Goal: Task Accomplishment & Management: Use online tool/utility

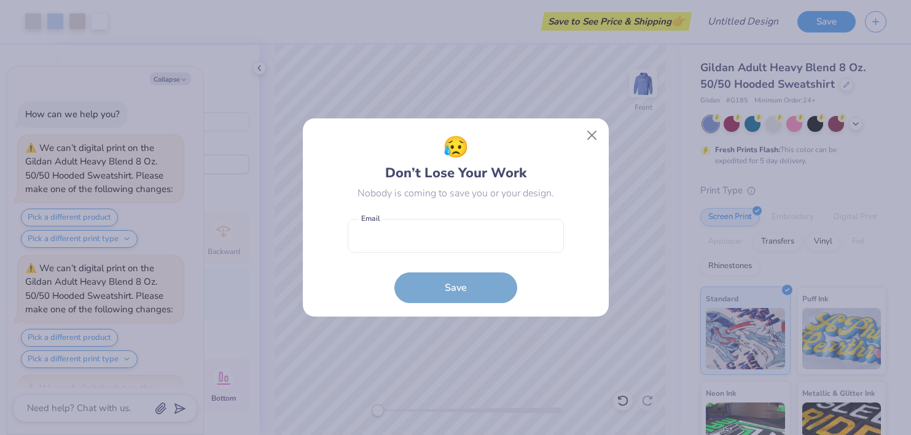
scroll to position [572, 0]
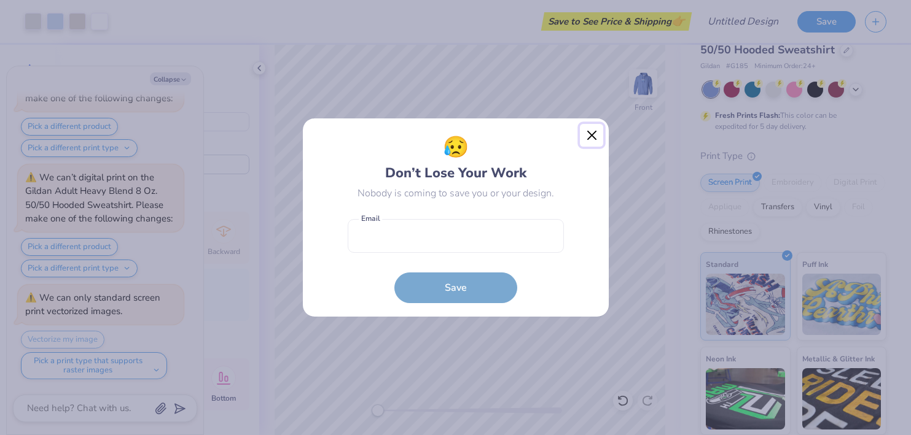
click at [588, 137] on button "Close" at bounding box center [591, 135] width 23 height 23
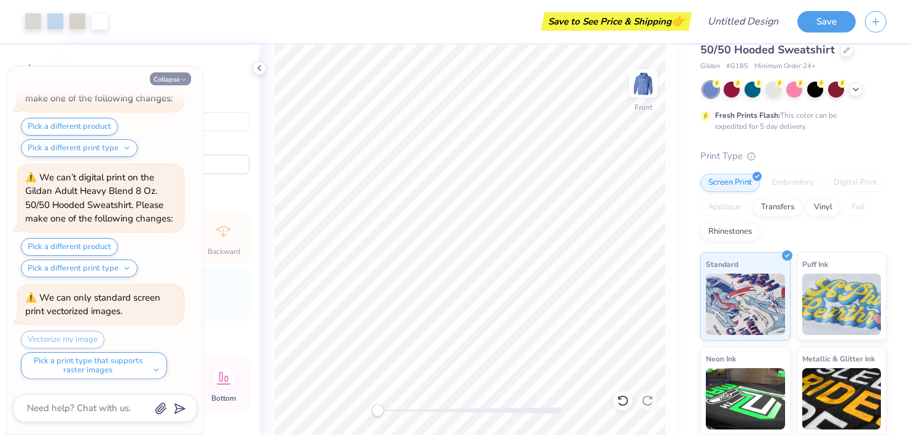
click at [181, 77] on icon "button" at bounding box center [183, 79] width 7 height 7
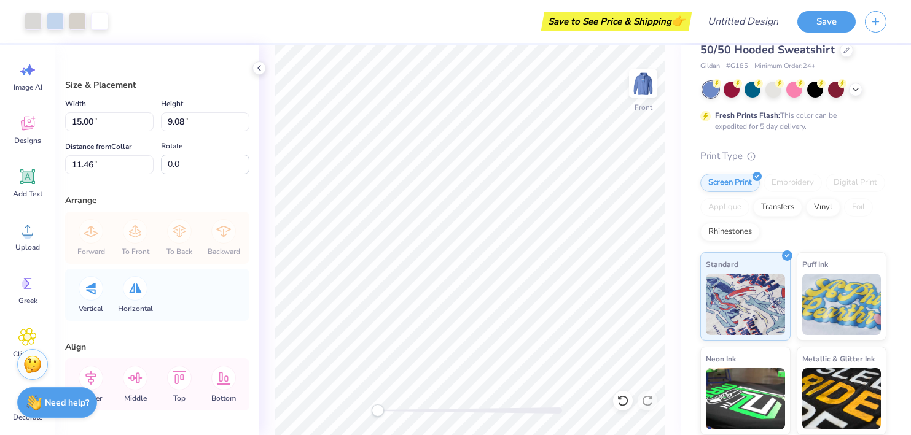
scroll to position [103, 0]
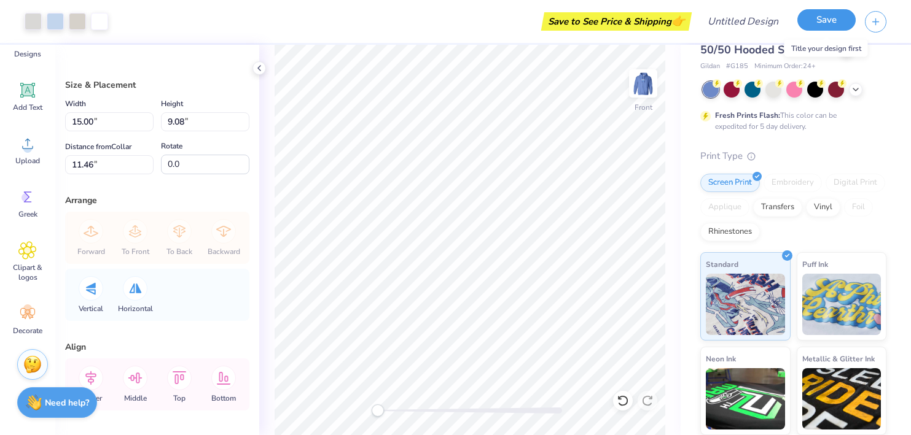
click at [820, 22] on button "Save" at bounding box center [826, 19] width 58 height 21
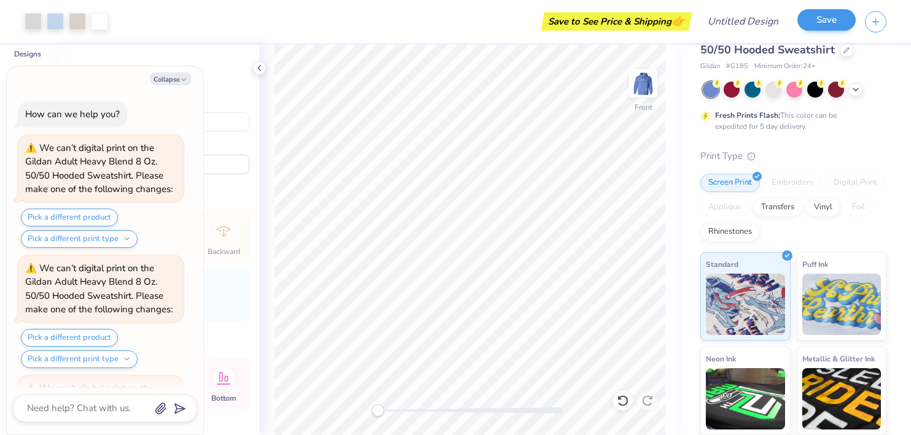
scroll to position [606, 0]
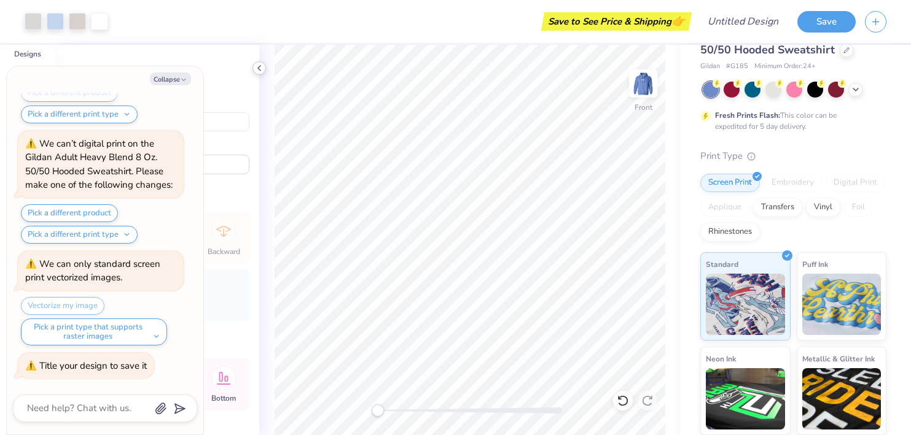
click at [260, 68] on icon at bounding box center [259, 68] width 10 height 10
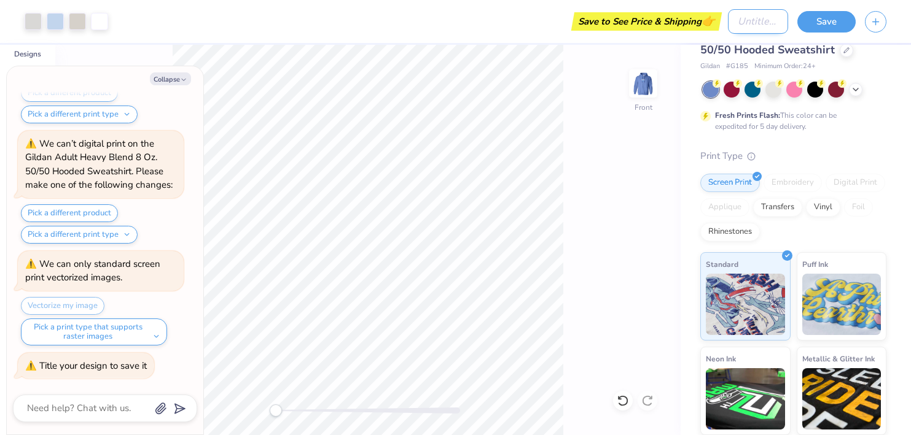
click at [741, 19] on input "Design Title" at bounding box center [758, 21] width 60 height 25
type textarea "x"
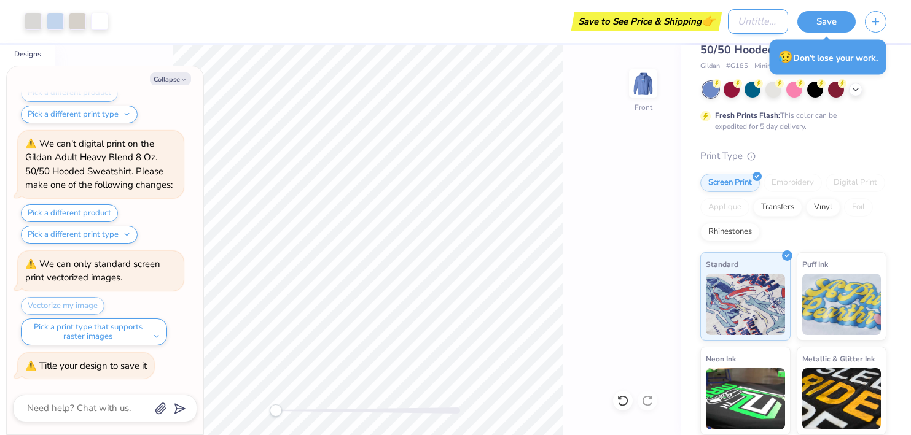
type input "s"
type textarea "x"
type input "sq"
type textarea "x"
type input "squ"
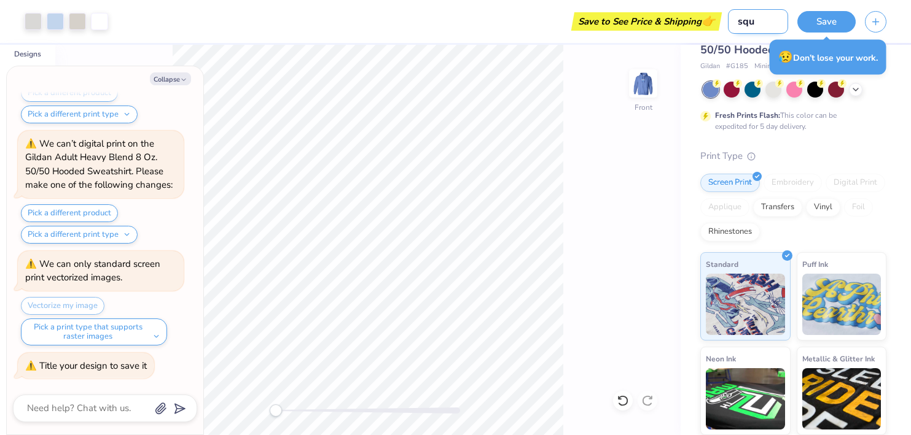
type textarea "x"
type input "sque"
type textarea "x"
type input "squee"
type textarea "x"
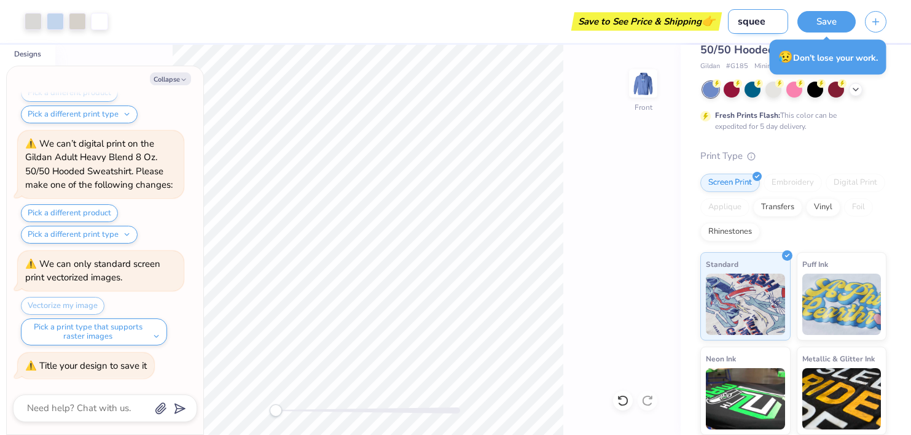
type input "squeez"
type textarea "x"
type input "squeeze"
type textarea "x"
type input "squeeze"
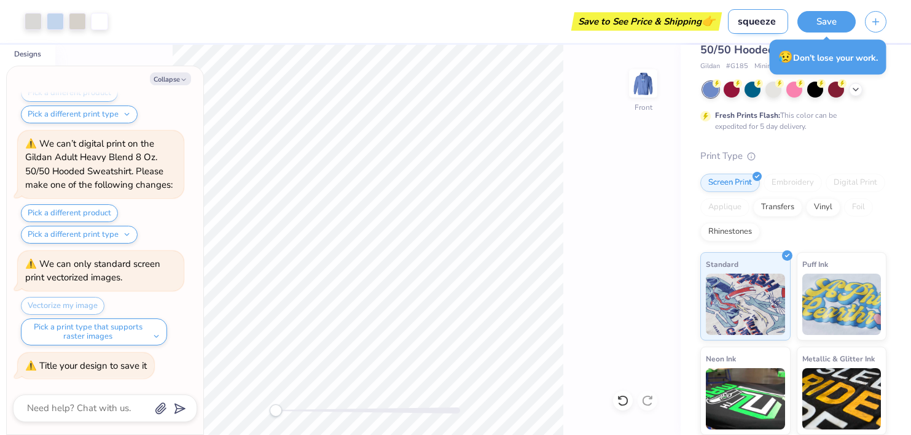
type textarea "x"
type input "squeeze b"
type textarea "x"
type input "squeeze bl"
type textarea "x"
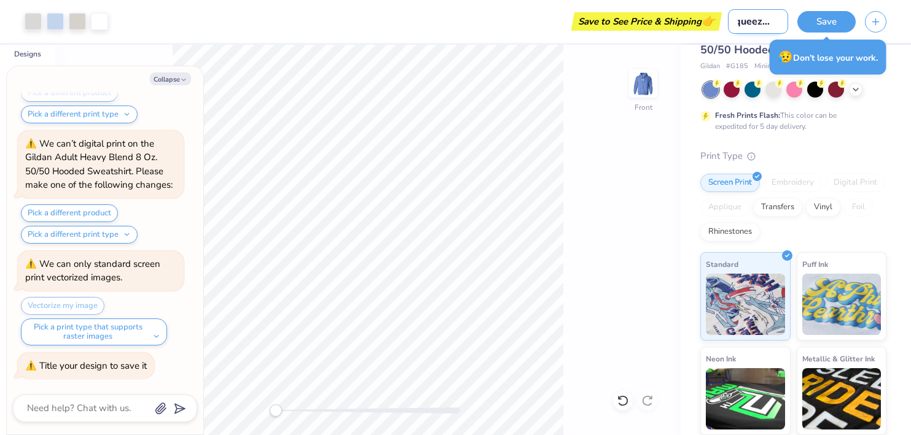
type input "squeeze blu"
type textarea "x"
type input "squeeze blue"
type textarea "x"
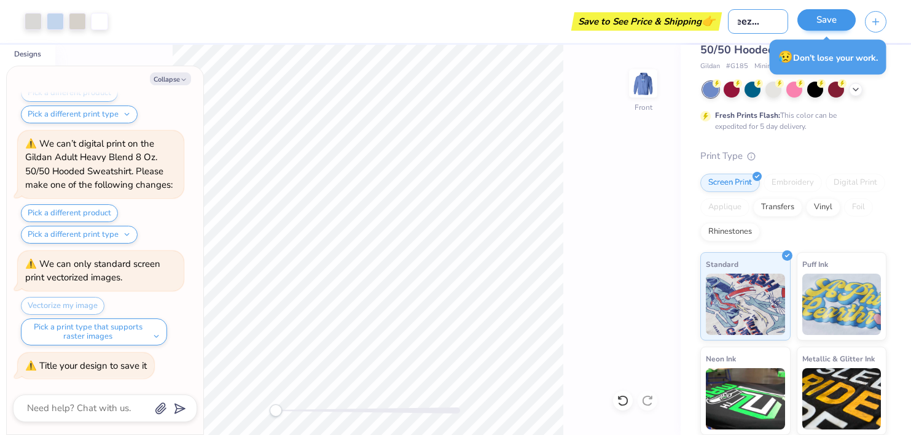
type input "squeeze blue"
click at [819, 20] on button "Save" at bounding box center [826, 19] width 58 height 21
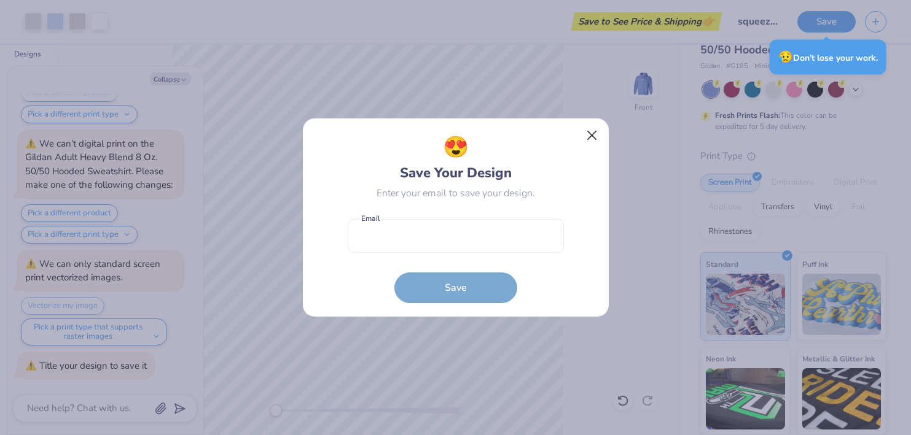
type textarea "x"
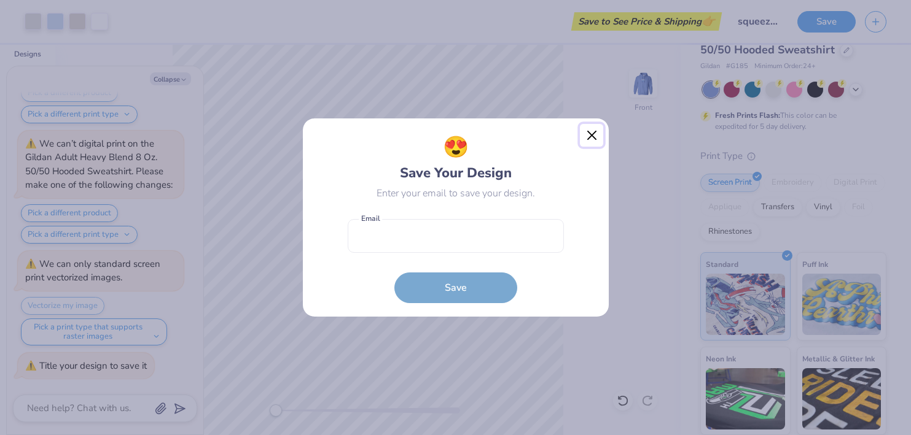
click at [591, 137] on button "Close" at bounding box center [591, 135] width 23 height 23
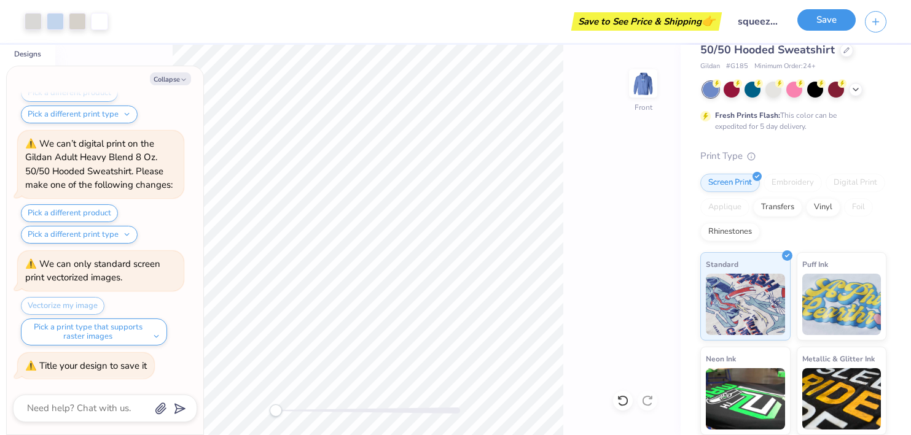
click at [834, 15] on button "Save" at bounding box center [826, 19] width 58 height 21
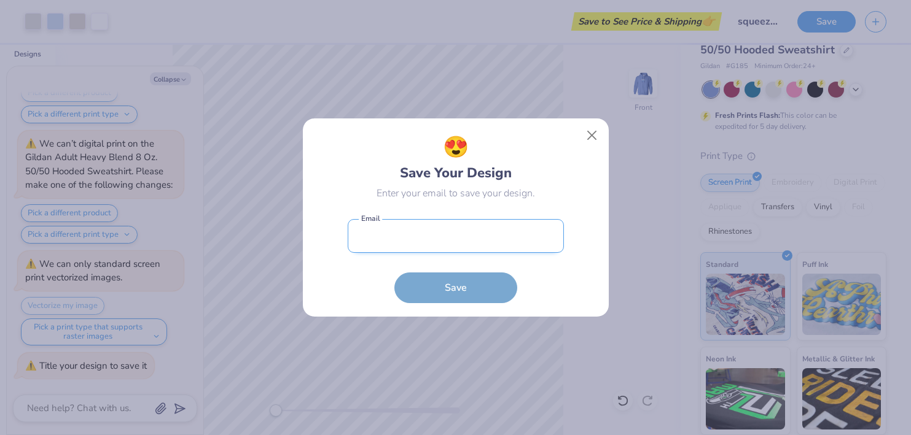
click at [478, 240] on input "email" at bounding box center [456, 236] width 216 height 34
type input "[EMAIL_ADDRESS][DOMAIN_NAME]"
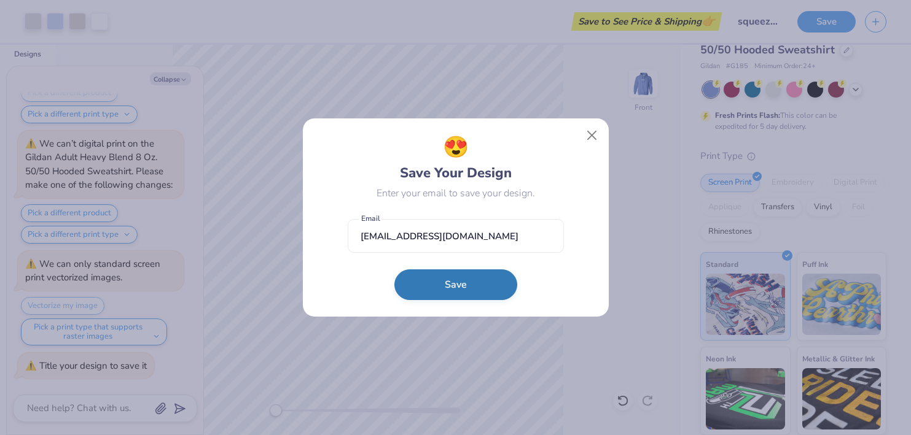
click at [456, 295] on button "Save" at bounding box center [455, 285] width 123 height 31
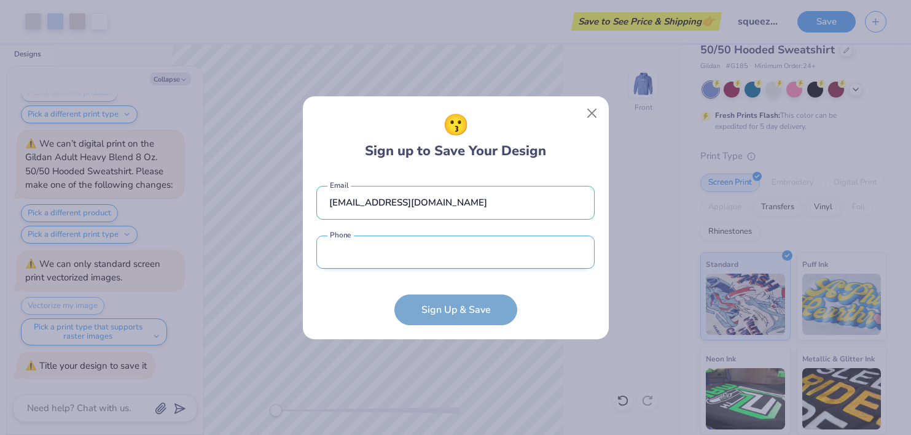
click at [437, 249] on input "tel" at bounding box center [455, 253] width 278 height 34
type input "[PHONE_NUMBER]"
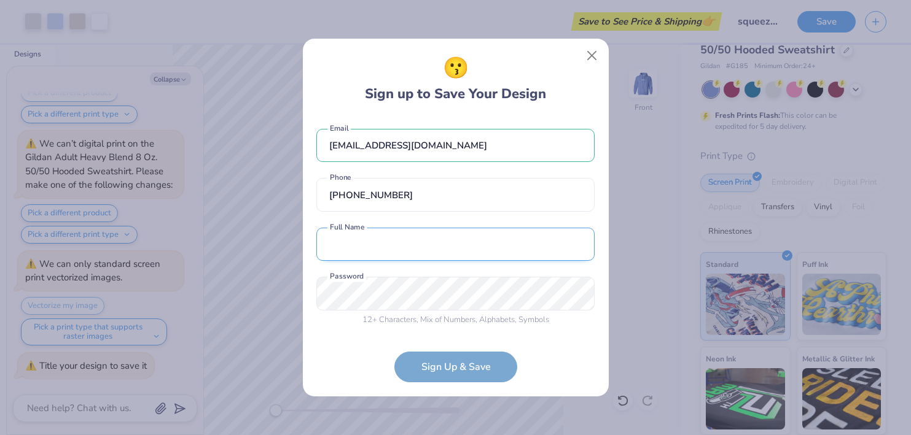
click at [436, 252] on input "text" at bounding box center [455, 245] width 278 height 34
type input "[PERSON_NAME]"
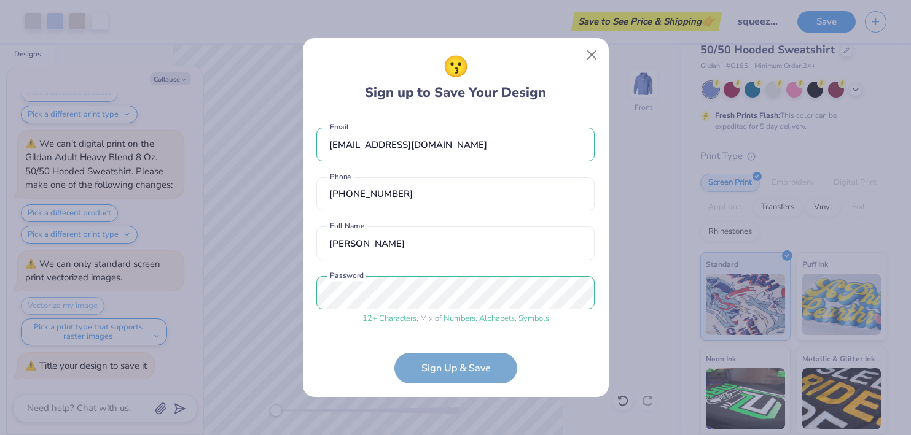
scroll to position [45, 0]
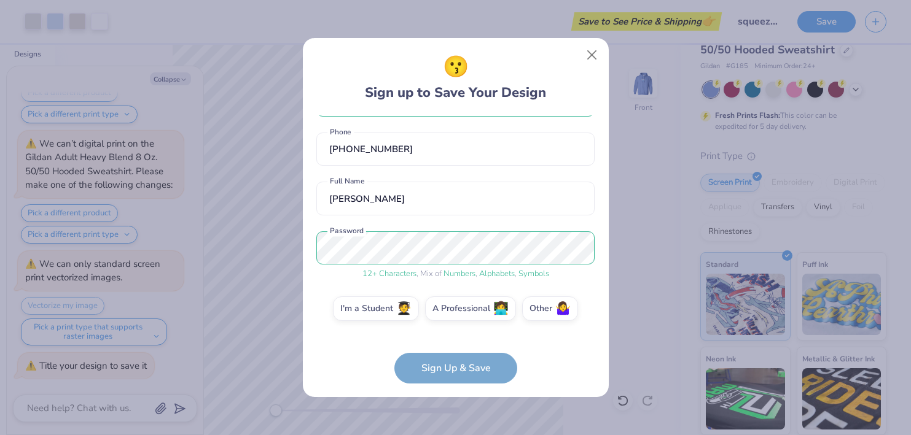
click at [473, 375] on form "[EMAIL_ADDRESS][DOMAIN_NAME] Email [PHONE_NUMBER] Phone [PERSON_NAME] Full Name…" at bounding box center [455, 249] width 278 height 268
click at [469, 365] on form "[EMAIL_ADDRESS][DOMAIN_NAME] Email [PHONE_NUMBER] Phone [PERSON_NAME] Full Name…" at bounding box center [455, 249] width 278 height 268
click at [441, 368] on form "[EMAIL_ADDRESS][DOMAIN_NAME] Email [PHONE_NUMBER] Phone [PERSON_NAME] Full Name…" at bounding box center [455, 249] width 278 height 268
click at [380, 298] on label "I'm a Student 🧑‍🎓" at bounding box center [376, 307] width 86 height 25
click at [451, 353] on input "I'm a Student 🧑‍🎓" at bounding box center [455, 357] width 8 height 8
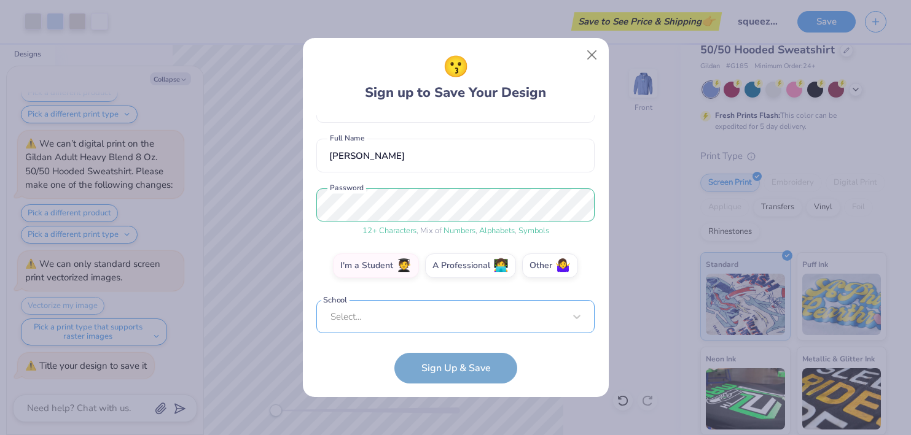
scroll to position [278, 0]
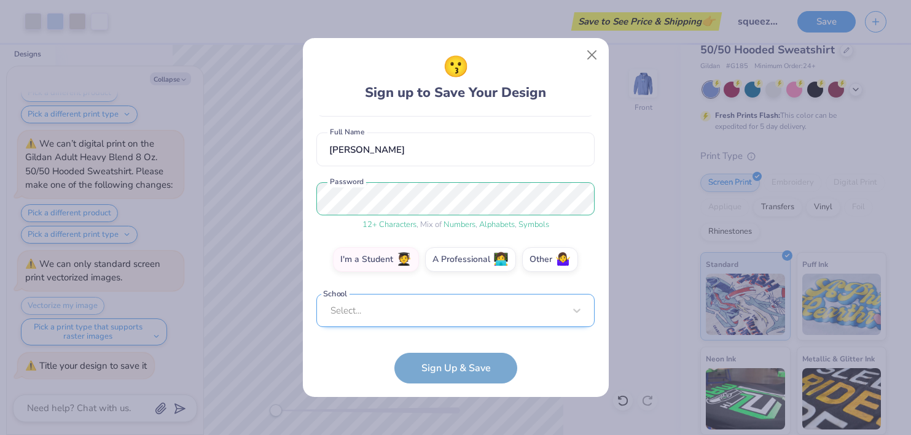
click at [392, 319] on div "Select..." at bounding box center [455, 311] width 278 height 34
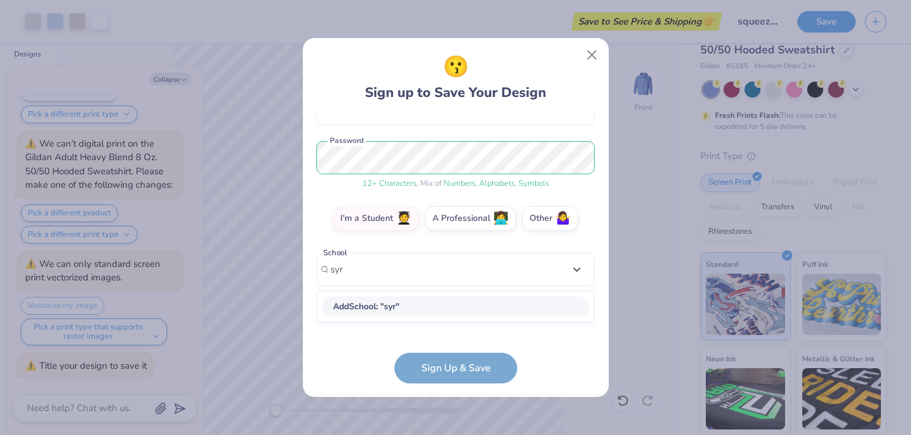
scroll to position [124, 0]
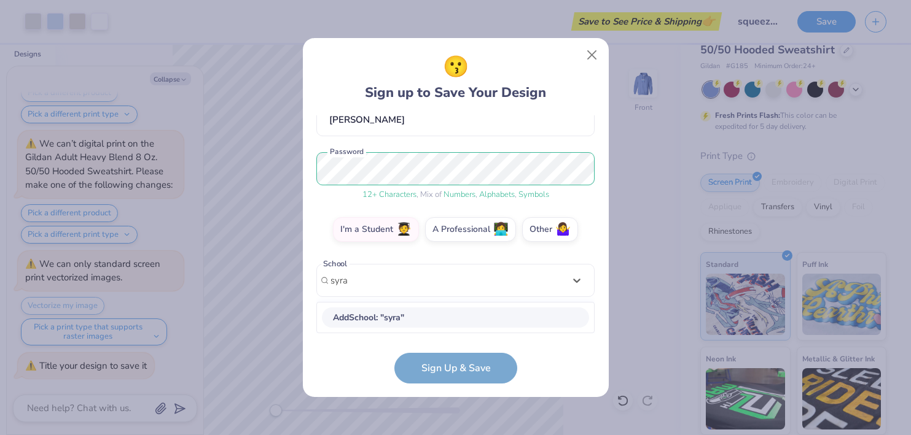
type input "syra"
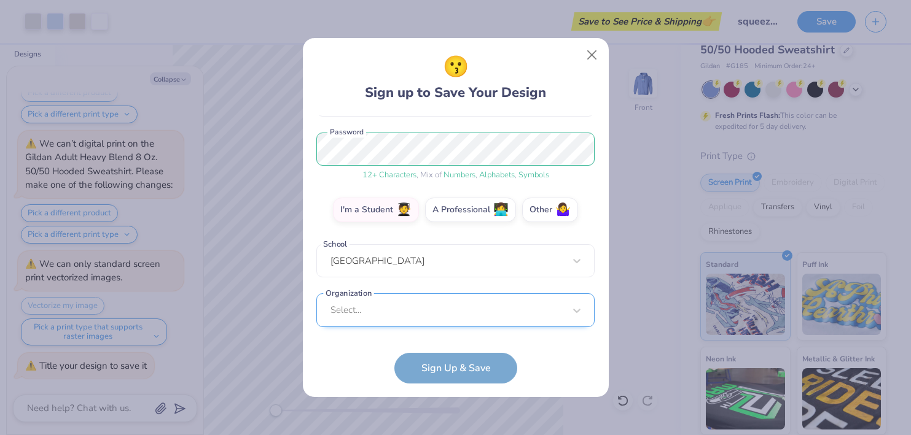
click at [410, 319] on div "Select..." at bounding box center [455, 311] width 278 height 34
click at [545, 355] on form "[EMAIL_ADDRESS][DOMAIN_NAME] Email [PHONE_NUMBER] Phone [PERSON_NAME] Full Name…" at bounding box center [455, 249] width 278 height 268
click at [475, 359] on form "[EMAIL_ADDRESS][DOMAIN_NAME] Email [PHONE_NUMBER] Phone [PERSON_NAME] Full Name…" at bounding box center [455, 249] width 278 height 268
click at [477, 367] on form "[EMAIL_ADDRESS][DOMAIN_NAME] Email [PHONE_NUMBER] Phone [PERSON_NAME] Full Name…" at bounding box center [455, 249] width 278 height 268
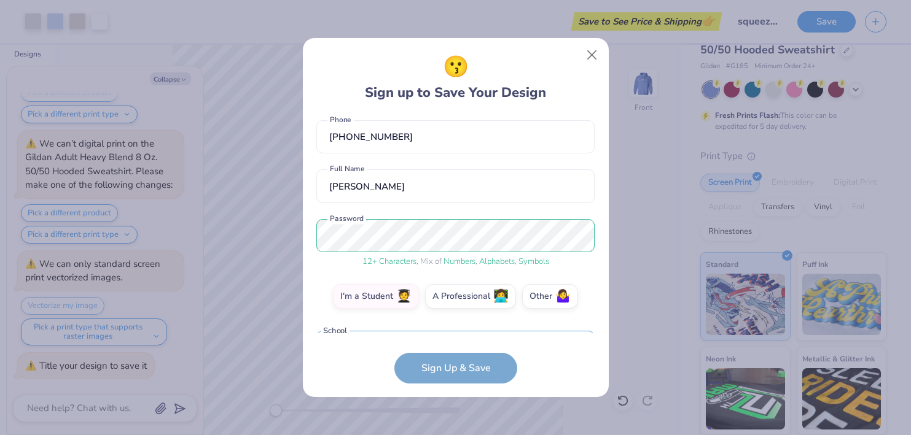
scroll to position [0, 0]
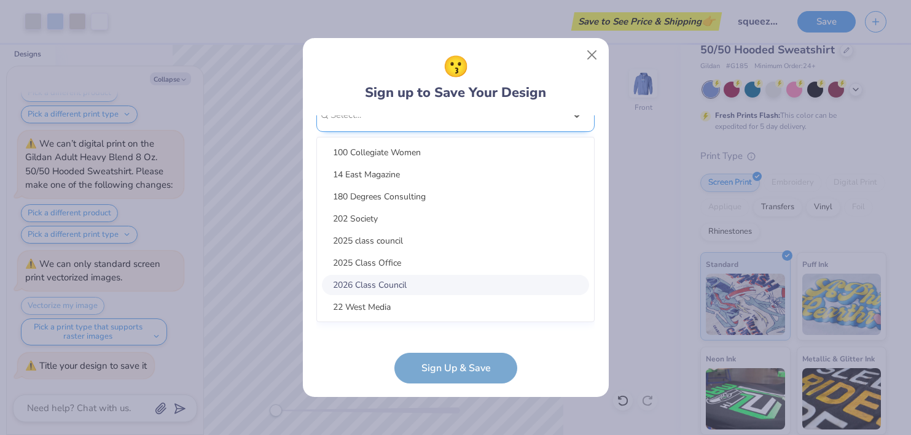
click at [424, 294] on div "option focused, 7 of 15. 15 results available. Use Up and Down to choose option…" at bounding box center [455, 210] width 278 height 224
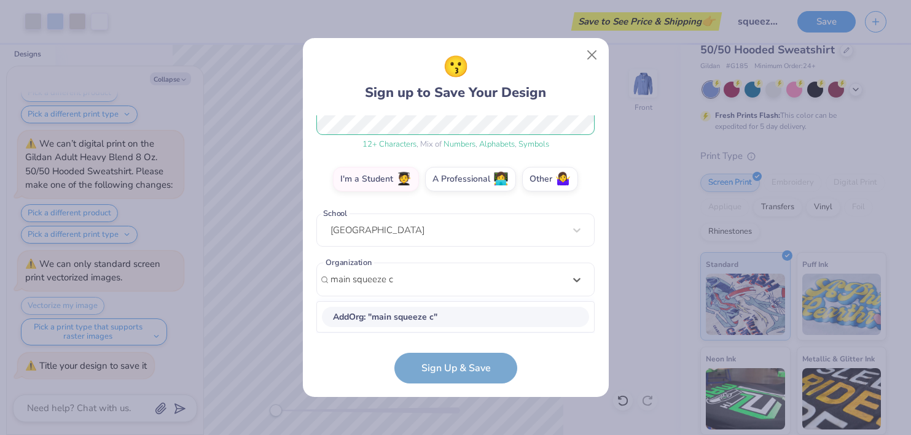
scroll to position [174, 0]
type input "main squeeze acappella"
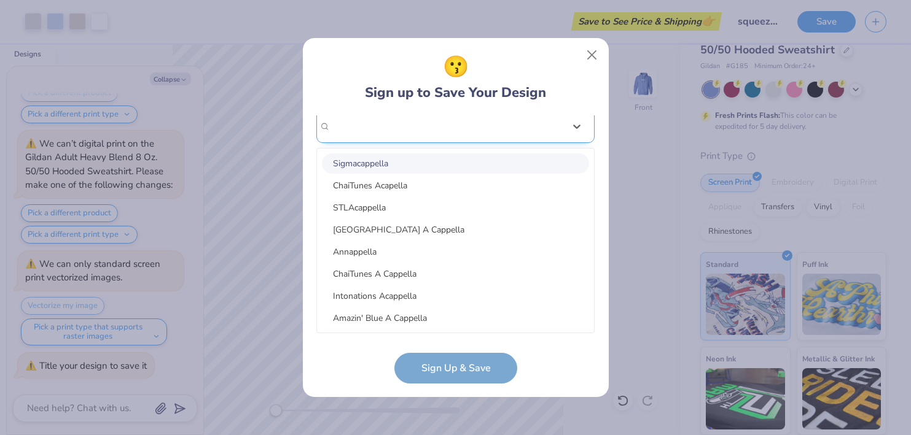
scroll to position [144, 0]
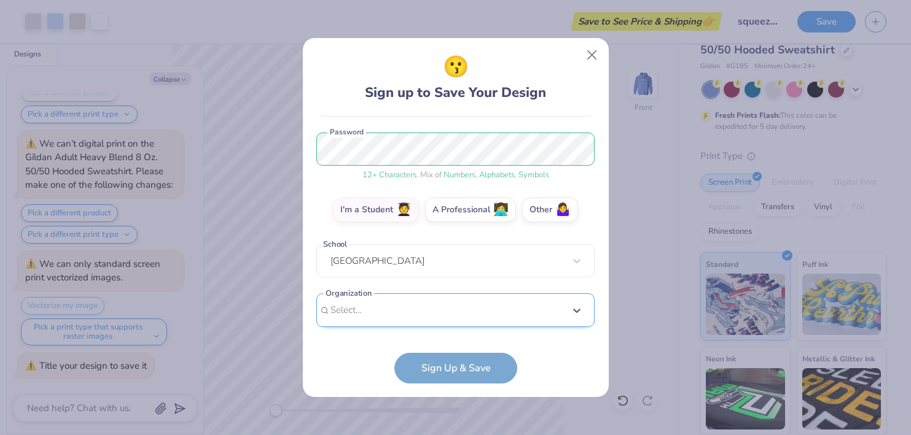
click at [442, 125] on div "[EMAIL_ADDRESS][DOMAIN_NAME] Email [PHONE_NUMBER] Phone [PERSON_NAME] Full Name…" at bounding box center [455, 224] width 278 height 218
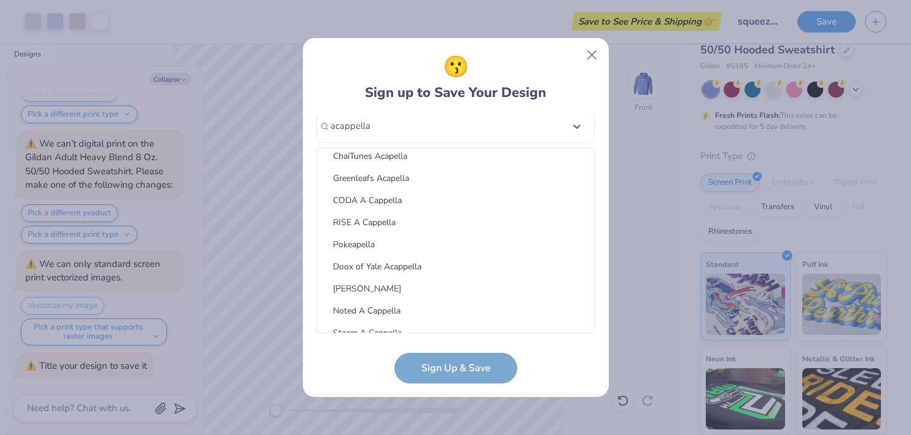
scroll to position [0, 0]
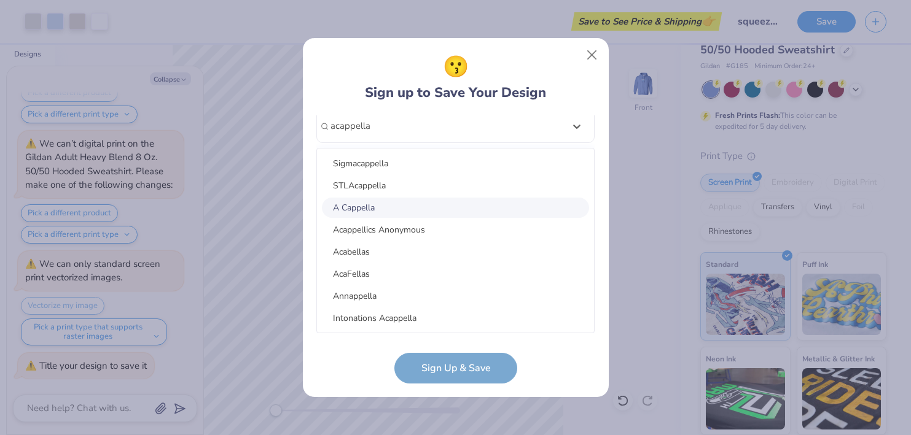
click at [387, 207] on div "A Cappella" at bounding box center [455, 208] width 267 height 20
type input "acappella"
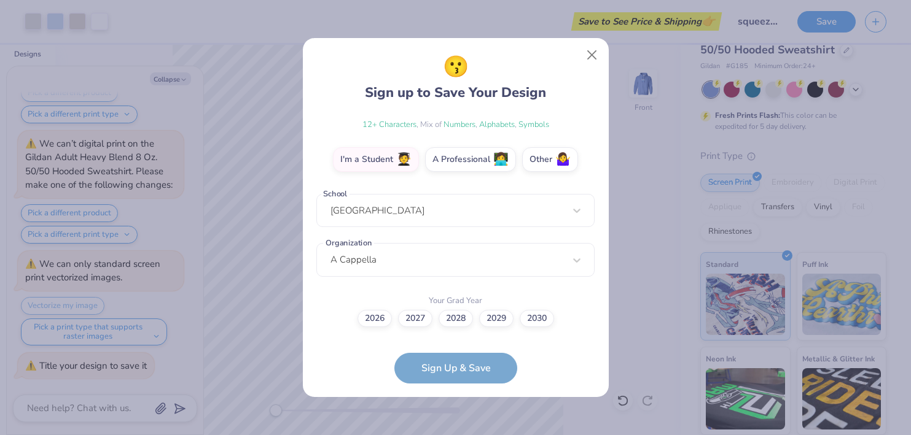
scroll to position [193, 0]
click at [452, 317] on label "2028" at bounding box center [455, 317] width 34 height 17
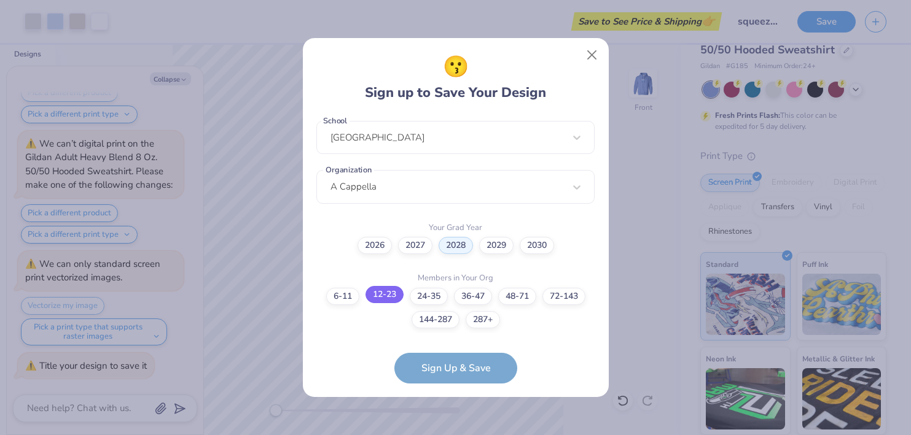
click at [391, 297] on label "12-23" at bounding box center [384, 294] width 38 height 17
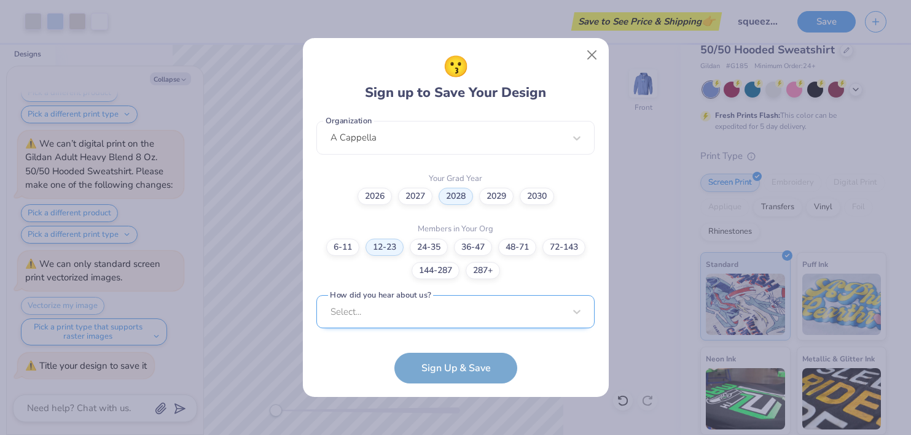
scroll to position [501, 0]
click at [473, 324] on div "Select..." at bounding box center [455, 311] width 278 height 34
click at [574, 368] on form "[EMAIL_ADDRESS][DOMAIN_NAME] Email [PHONE_NUMBER] Phone [PERSON_NAME] Full Name…" at bounding box center [455, 249] width 278 height 268
click at [503, 306] on div "Select..." at bounding box center [455, 311] width 278 height 34
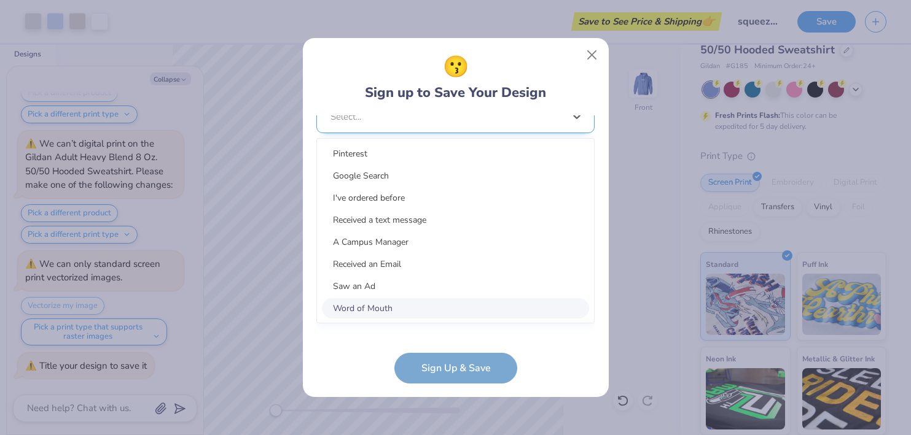
scroll to position [501, 0]
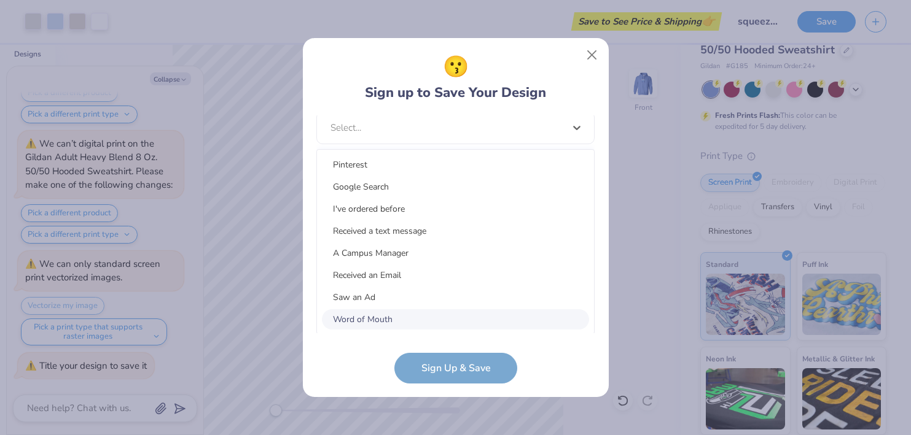
click at [469, 311] on div "Word of Mouth" at bounding box center [455, 320] width 267 height 20
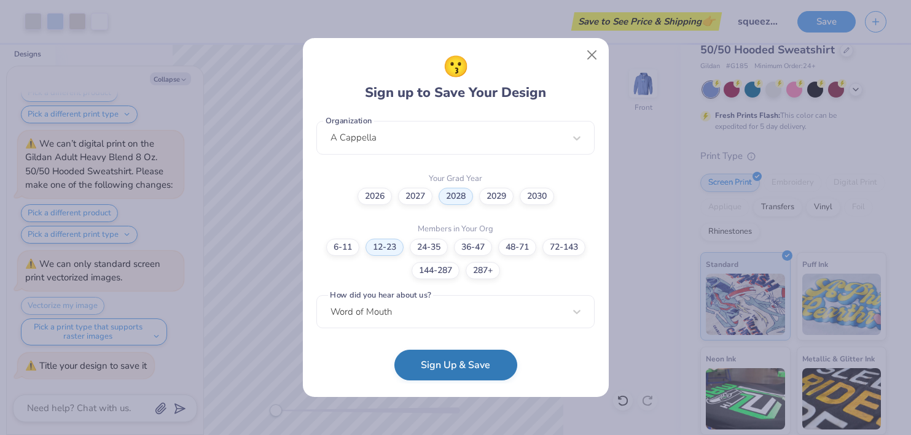
click at [470, 375] on button "Sign Up & Save" at bounding box center [455, 365] width 123 height 31
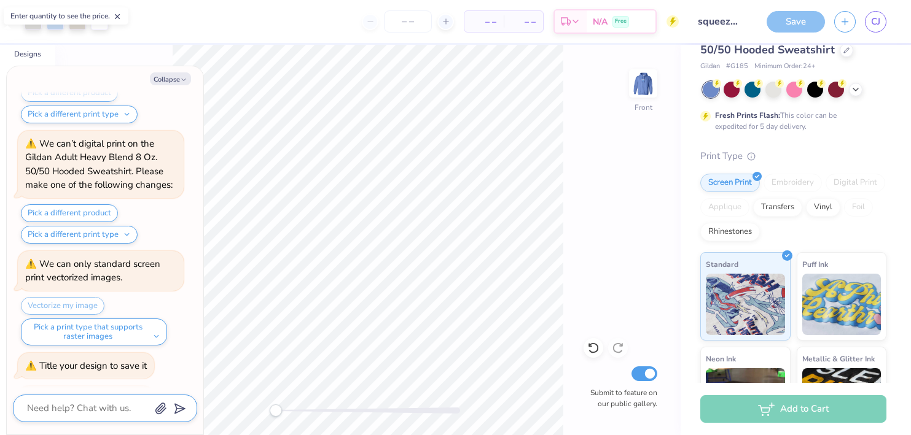
scroll to position [639, 0]
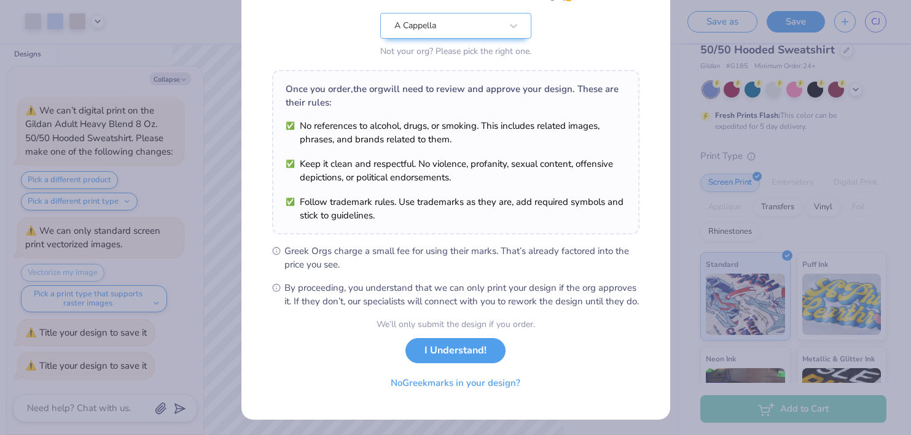
scroll to position [139, 0]
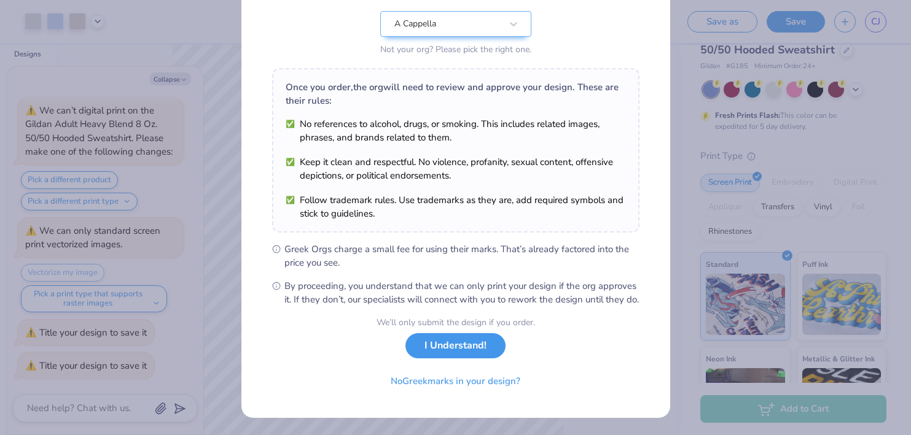
click at [491, 355] on button "I Understand!" at bounding box center [455, 345] width 100 height 25
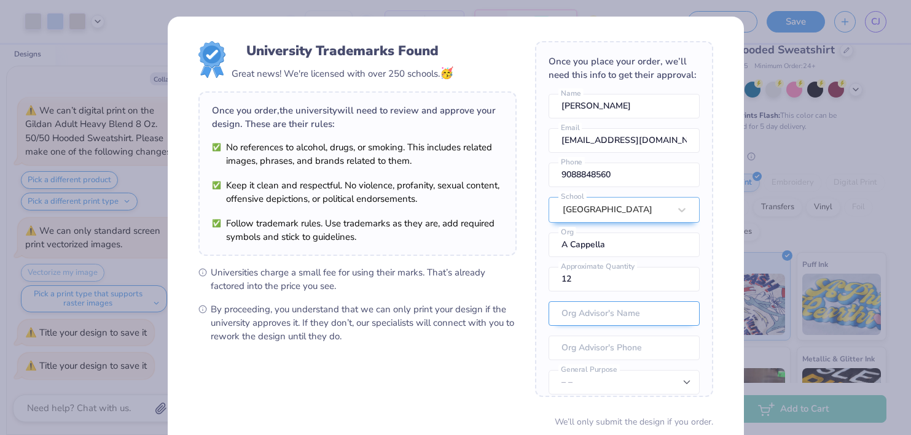
scroll to position [45, 0]
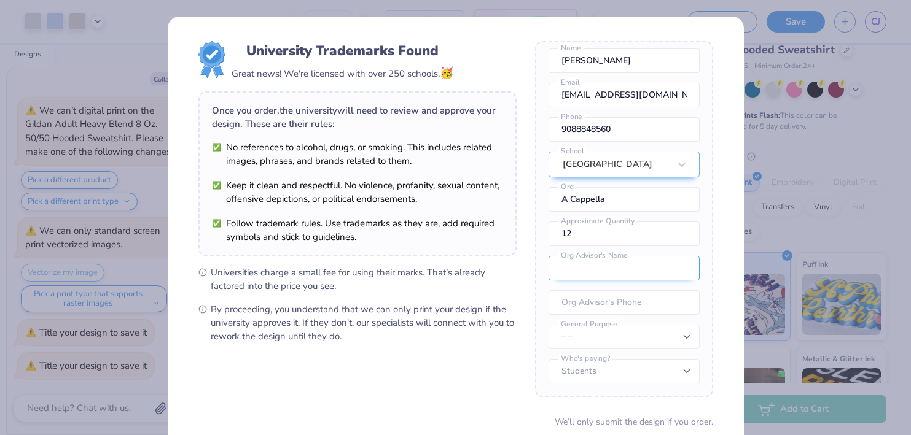
click at [622, 265] on input "text" at bounding box center [623, 268] width 151 height 25
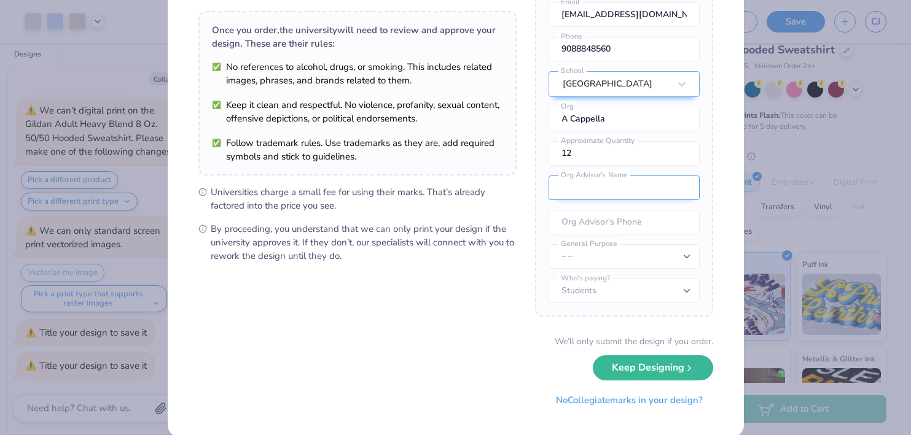
scroll to position [99, 0]
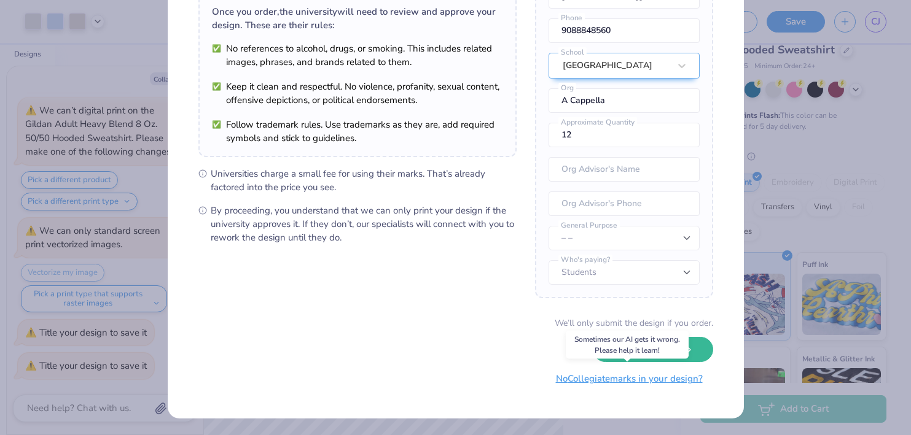
click at [639, 380] on button "No Collegiate marks in your design?" at bounding box center [629, 379] width 168 height 25
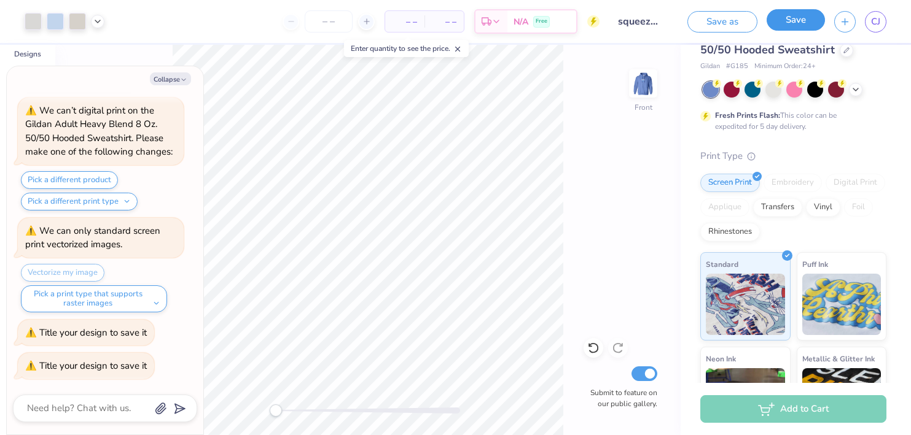
click at [787, 18] on button "Save" at bounding box center [795, 19] width 58 height 21
click at [882, 33] on div "Design Saved" at bounding box center [792, 38] width 218 height 56
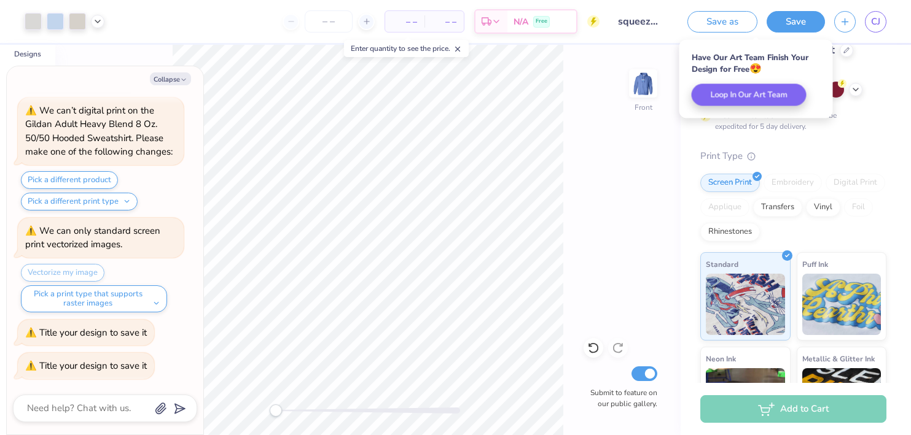
click at [756, 411] on div "Add to Cart" at bounding box center [793, 409] width 186 height 28
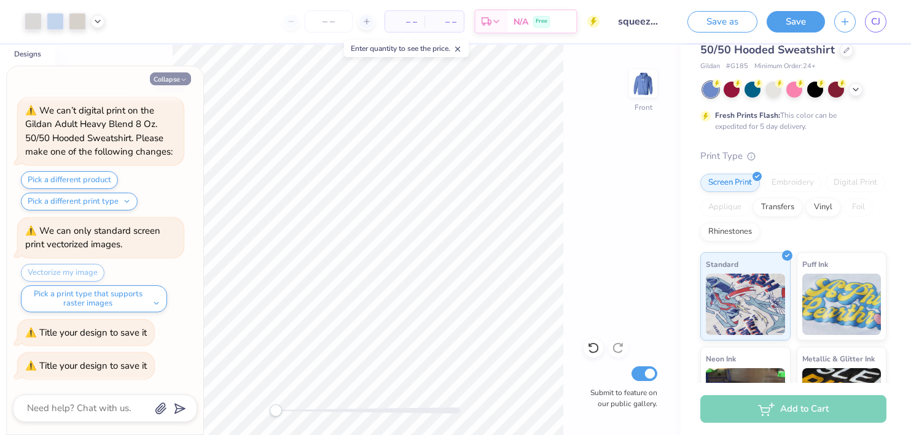
click at [175, 79] on button "Collapse" at bounding box center [170, 78] width 41 height 13
type textarea "x"
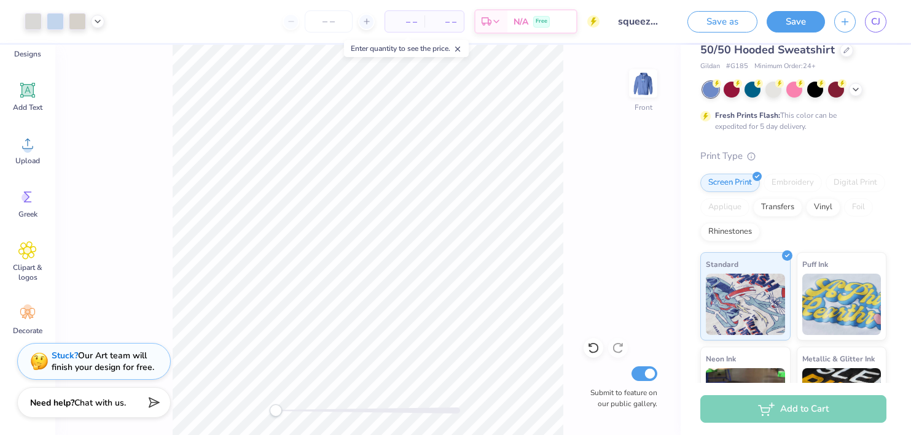
click at [460, 47] on line at bounding box center [458, 49] width 4 height 4
click at [641, 85] on img at bounding box center [642, 83] width 49 height 49
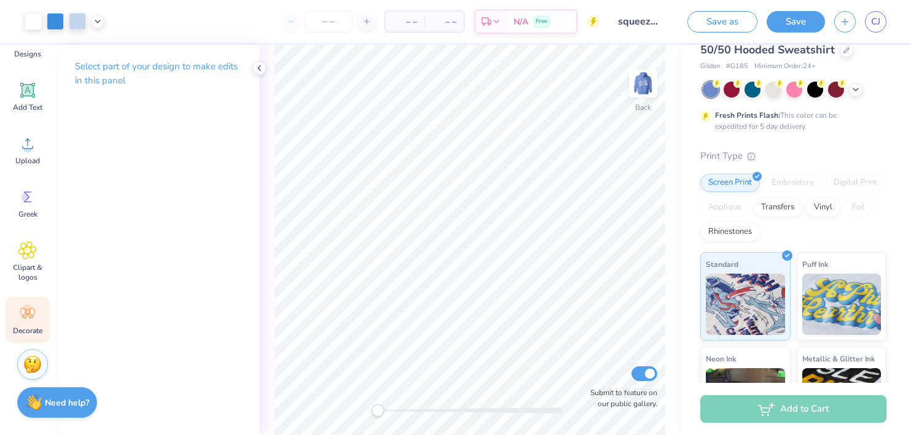
click at [38, 333] on span "Decorate" at bounding box center [27, 331] width 29 height 10
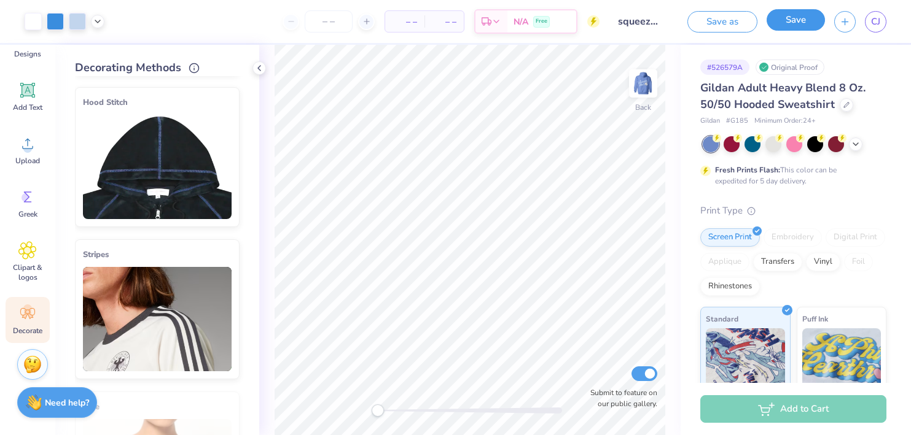
click at [783, 25] on button "Save" at bounding box center [795, 19] width 58 height 21
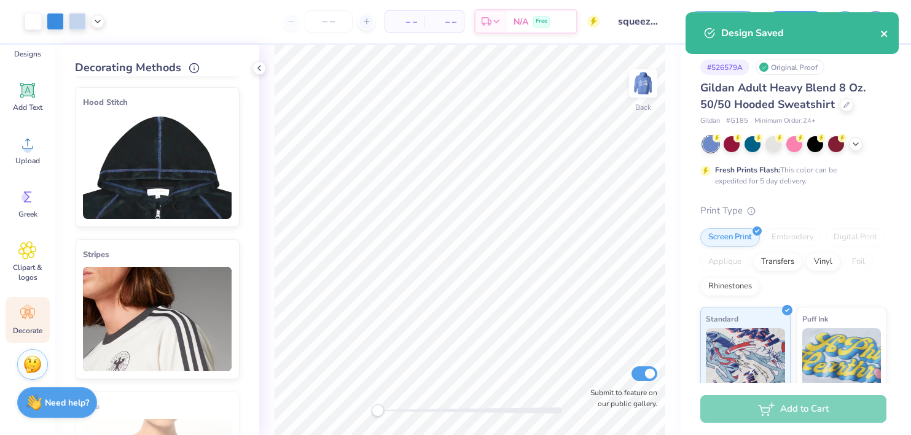
click at [887, 35] on icon "close" at bounding box center [884, 34] width 9 height 10
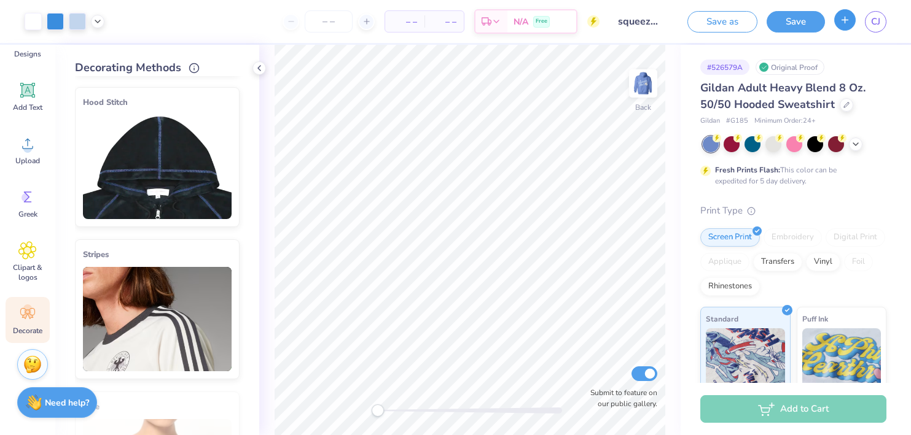
click at [843, 28] on button "button" at bounding box center [844, 19] width 21 height 21
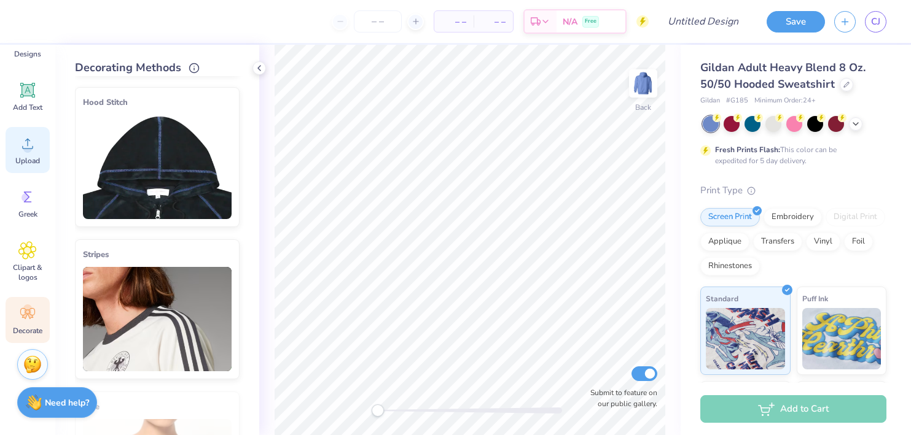
click at [29, 153] on div "Upload" at bounding box center [28, 150] width 44 height 46
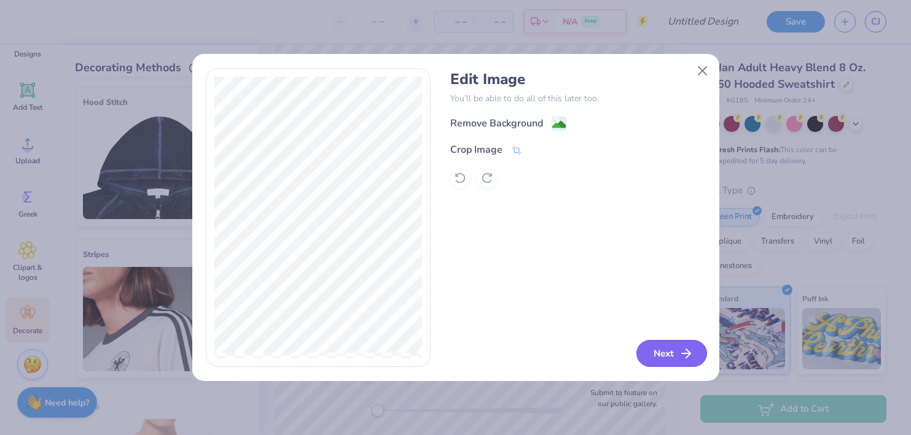
click at [676, 359] on button "Next" at bounding box center [671, 353] width 71 height 27
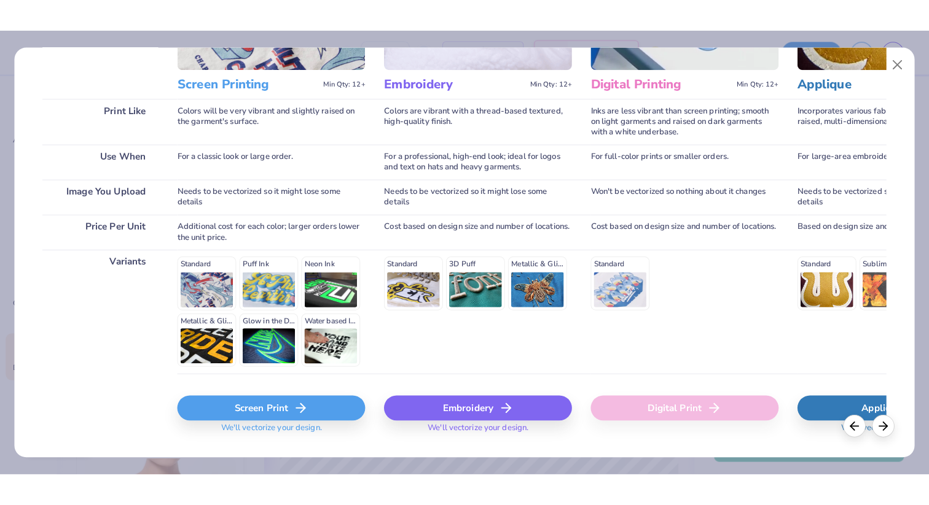
scroll to position [177, 0]
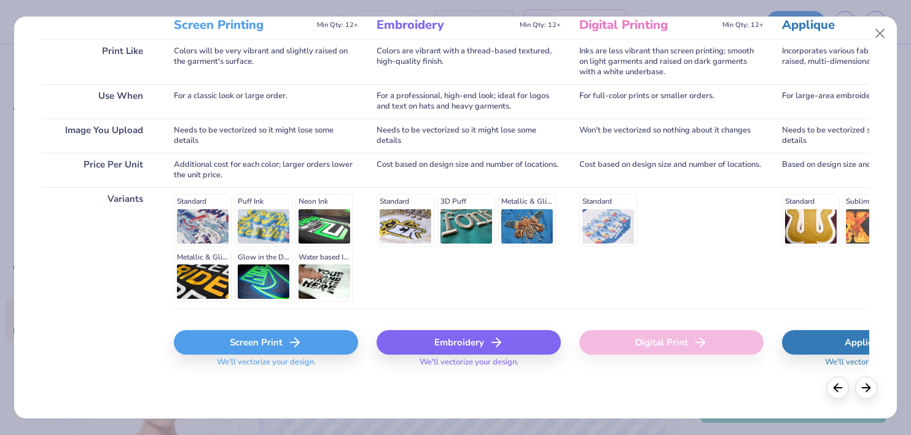
click at [520, 345] on div "Embroidery" at bounding box center [468, 342] width 184 height 25
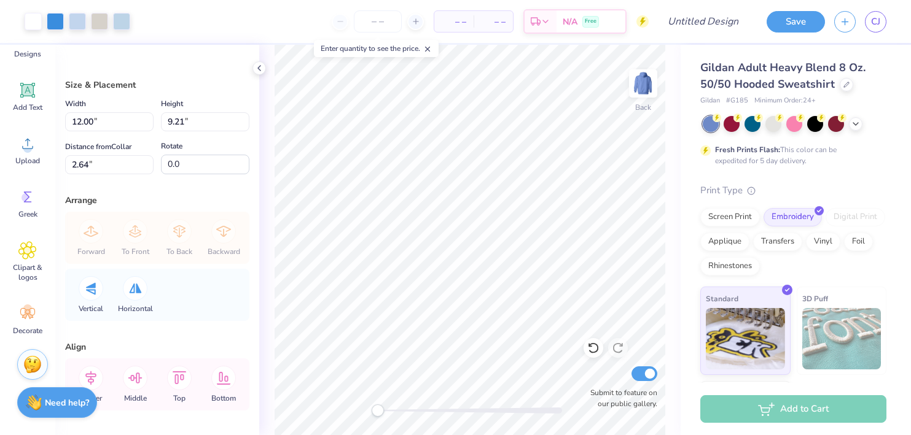
type input "4.98"
type input "3.83"
click at [875, 20] on span "CJ" at bounding box center [875, 22] width 9 height 14
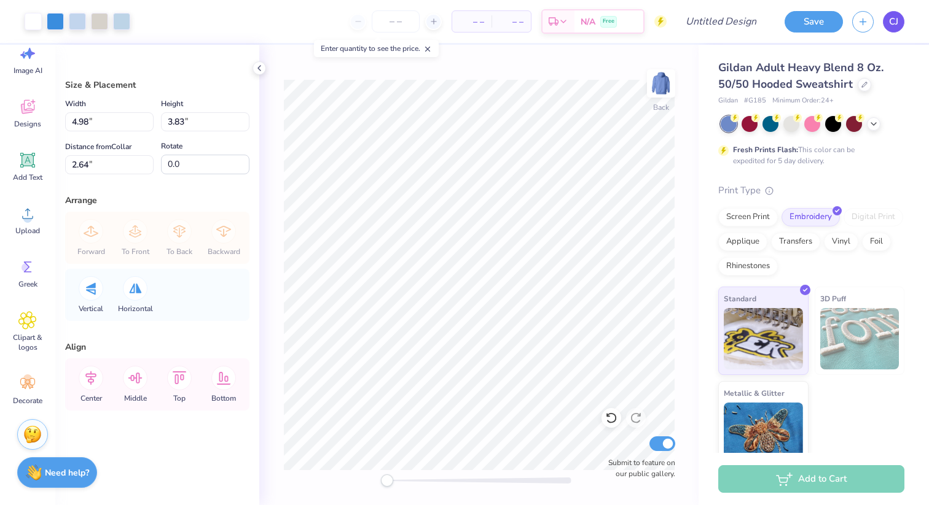
scroll to position [33, 0]
